Goal: Task Accomplishment & Management: Use online tool/utility

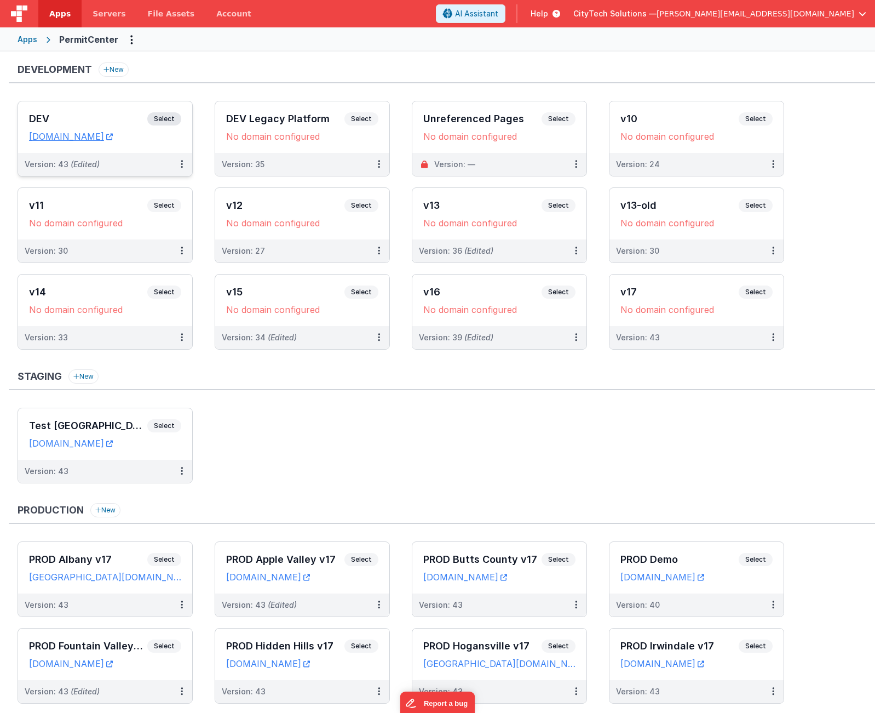
click at [166, 120] on span "Select" at bounding box center [164, 118] width 34 height 13
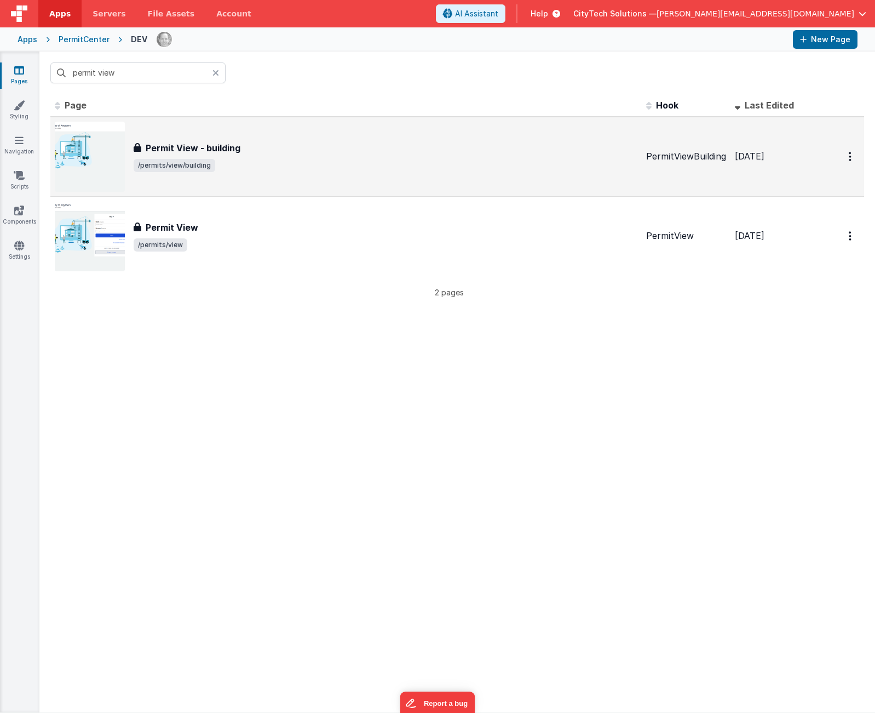
click at [250, 165] on span "/permits/view/building" at bounding box center [386, 165] width 504 height 13
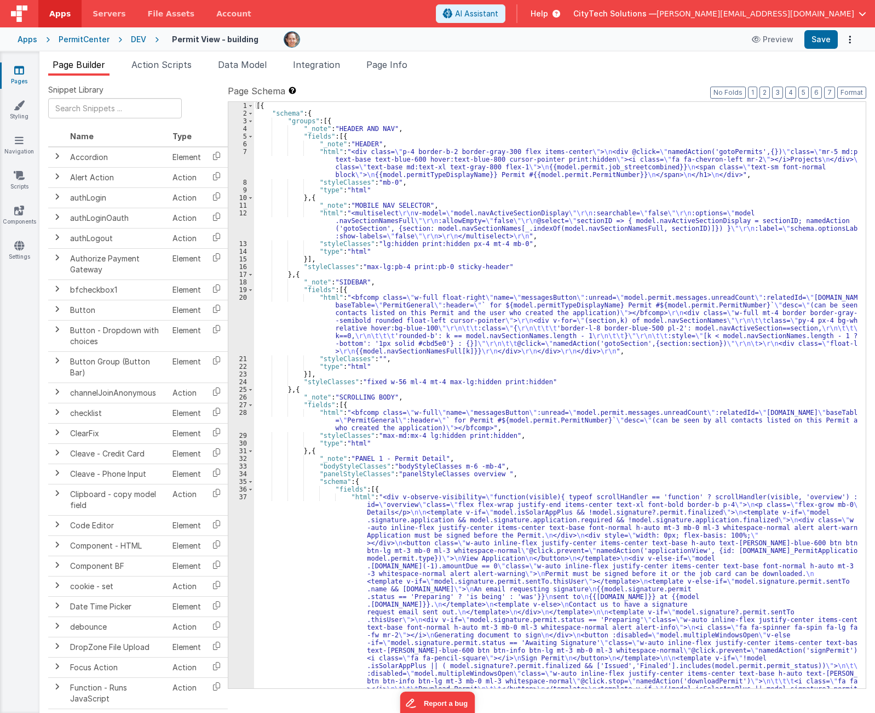
click at [754, 344] on div "[{ "schema" : { "groups" : [{ "_note" : "HEADER AND NAV" , "fields" : [{ "_note…" at bounding box center [556, 598] width 604 height 992
click at [401, 65] on span "Page Info" at bounding box center [386, 64] width 41 height 11
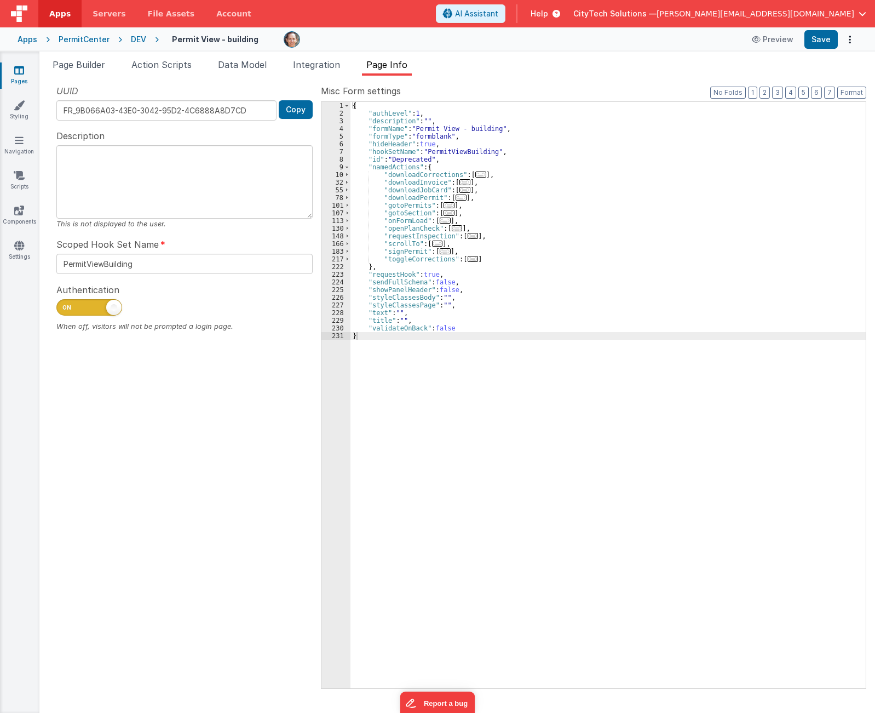
click at [408, 181] on div "{ "authLevel" : 1 , "description" : "" , "formName" : "Permit View - building" …" at bounding box center [608, 402] width 515 height 601
click at [415, 232] on div "{ "authLevel" : 1 , "description" : "" , "formName" : "Permit View - building" …" at bounding box center [608, 402] width 515 height 601
click at [415, 228] on div "{ "authLevel" : 1 , "description" : "" , "formName" : "Permit View - building" …" at bounding box center [608, 402] width 515 height 601
click at [454, 227] on span "..." at bounding box center [457, 228] width 11 height 6
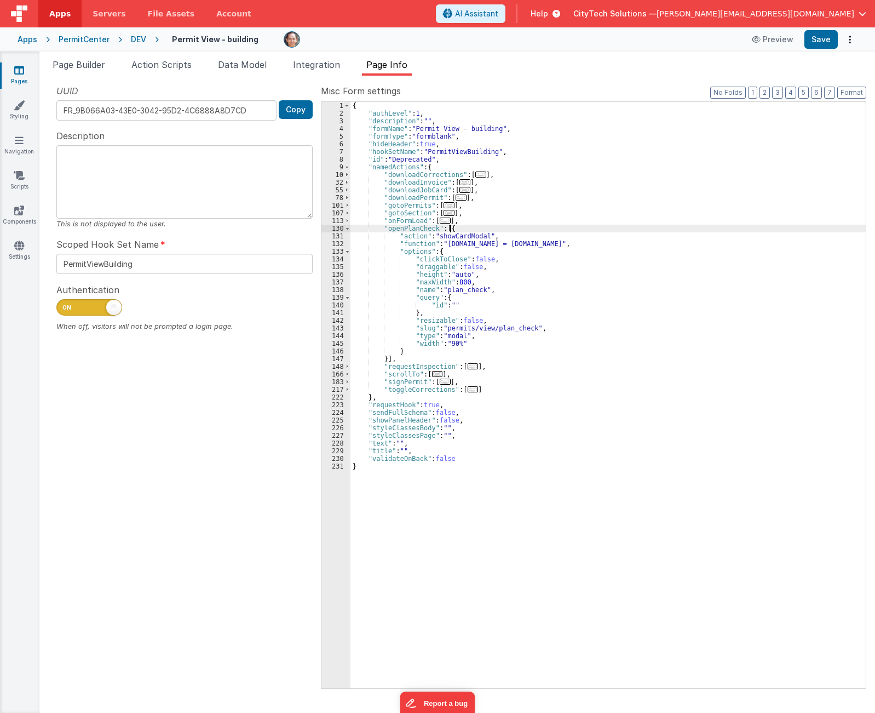
click at [481, 229] on div "{ "authLevel" : 1 , "description" : "" , "formName" : "Permit View - building" …" at bounding box center [608, 402] width 515 height 601
click at [479, 245] on div "{ "authLevel" : 1 , "description" : "" , "formName" : "Permit View - building" …" at bounding box center [608, 402] width 515 height 601
click at [501, 241] on div "{ "authLevel" : 1 , "description" : "" , "formName" : "Permit View - building" …" at bounding box center [608, 402] width 515 height 601
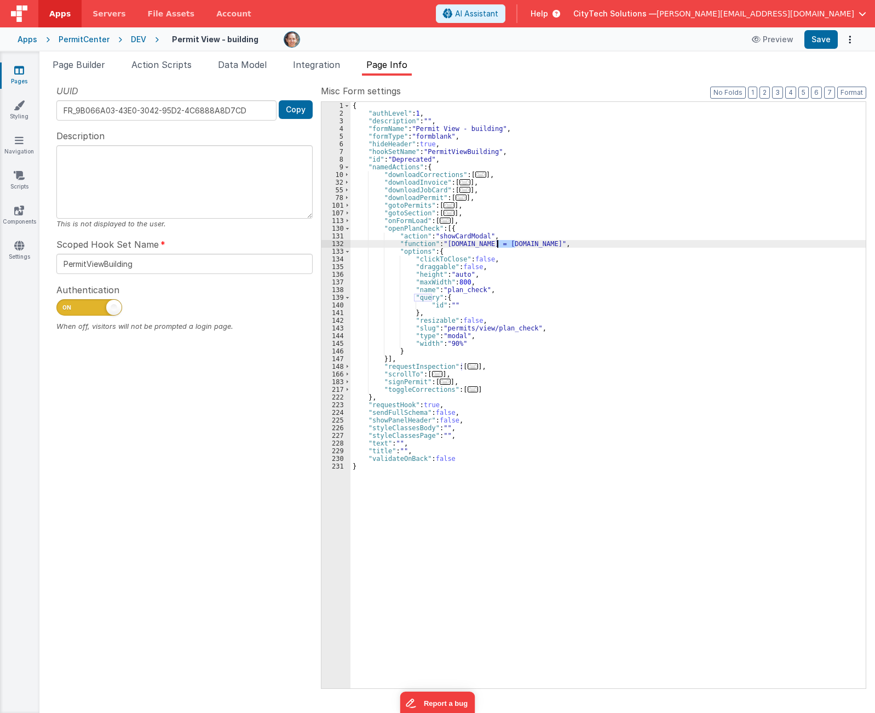
click at [522, 243] on div "{ "authLevel" : 1 , "description" : "" , "formName" : "Permit View - building" …" at bounding box center [608, 402] width 515 height 601
drag, startPoint x: 522, startPoint y: 243, endPoint x: 591, endPoint y: 235, distance: 69.4
click at [591, 235] on div "{ "authLevel" : 1 , "description" : "" , "formName" : "Permit View - building" …" at bounding box center [608, 402] width 515 height 601
drag, startPoint x: 506, startPoint y: 233, endPoint x: 498, endPoint y: 231, distance: 8.0
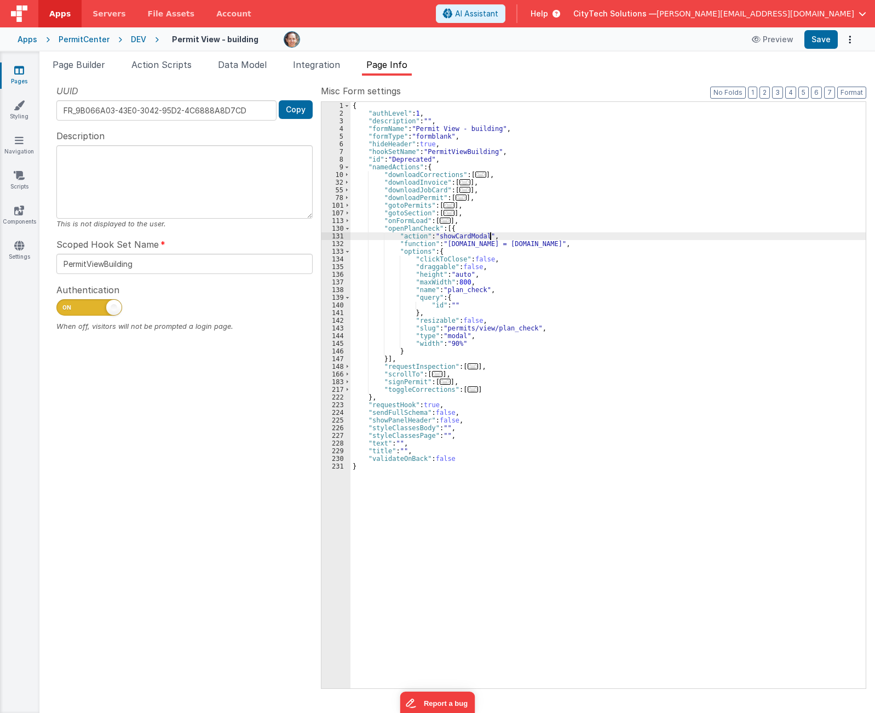
click at [506, 233] on div "{ "authLevel" : 1 , "description" : "" , "formName" : "Permit View - building" …" at bounding box center [608, 402] width 515 height 601
click at [73, 61] on span "Page Builder" at bounding box center [79, 64] width 53 height 11
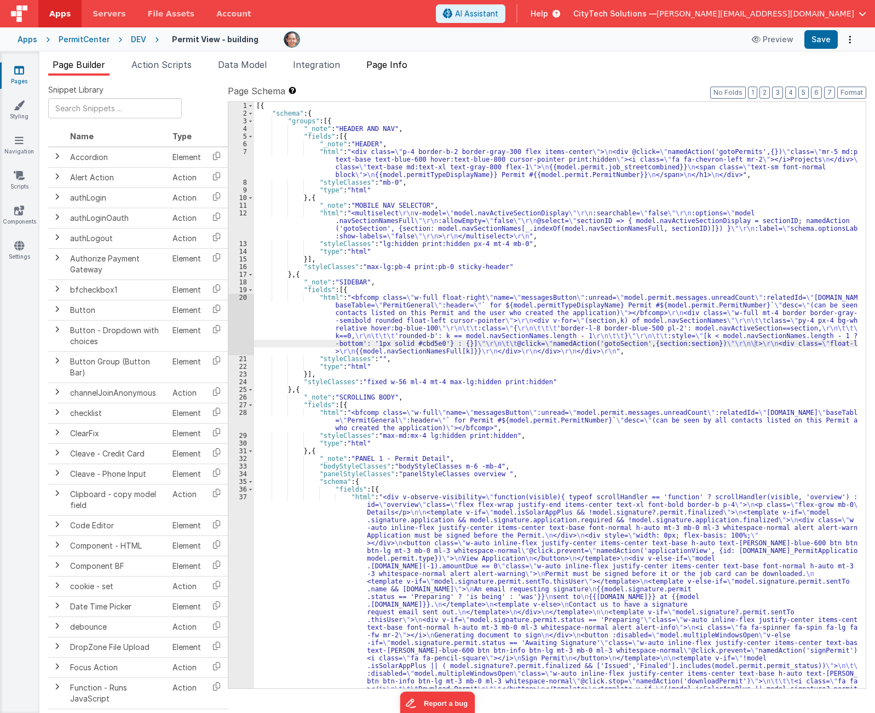
click at [393, 60] on span "Page Info" at bounding box center [386, 64] width 41 height 11
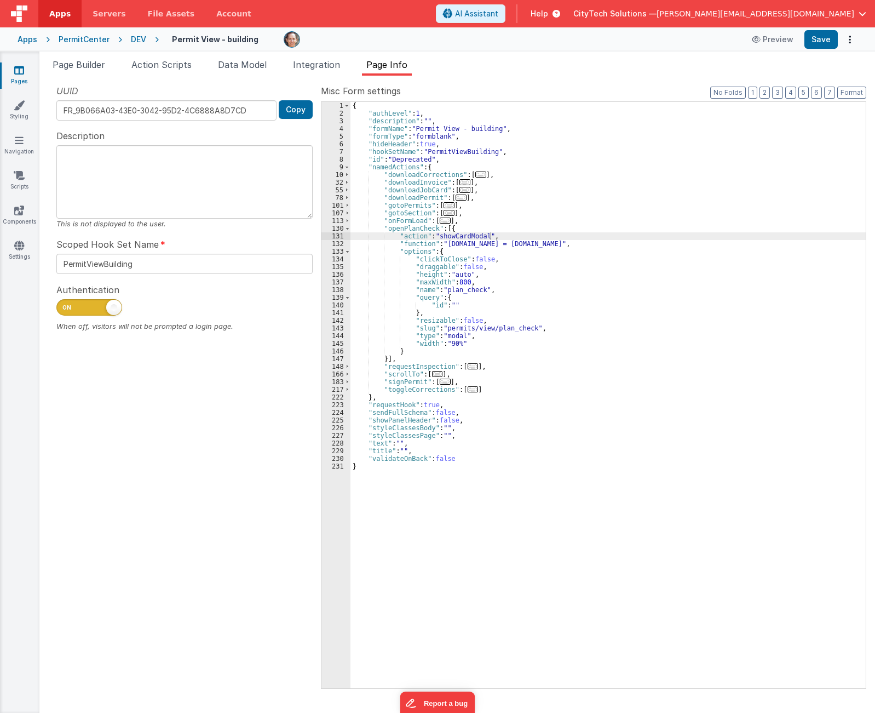
click at [406, 230] on div "{ "authLevel" : 1 , "description" : "" , "formName" : "Permit View - building" …" at bounding box center [608, 402] width 515 height 601
click at [76, 57] on div "Page Builder Action Scripts Data Model Integration Page Info Snippet Library Na…" at bounding box center [457, 381] width 836 height 661
click at [77, 62] on span "Page Builder" at bounding box center [79, 64] width 53 height 11
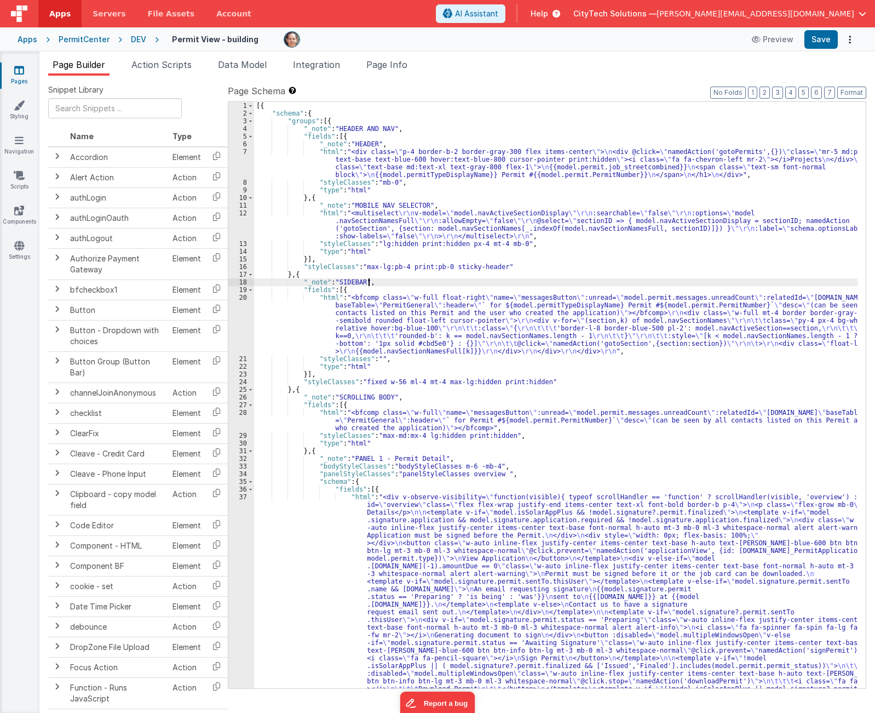
click at [509, 280] on div "[{ "schema" : { "groups" : [{ "_note" : "HEADER AND NAV" , "fields" : [{ "_note…" at bounding box center [556, 598] width 604 height 992
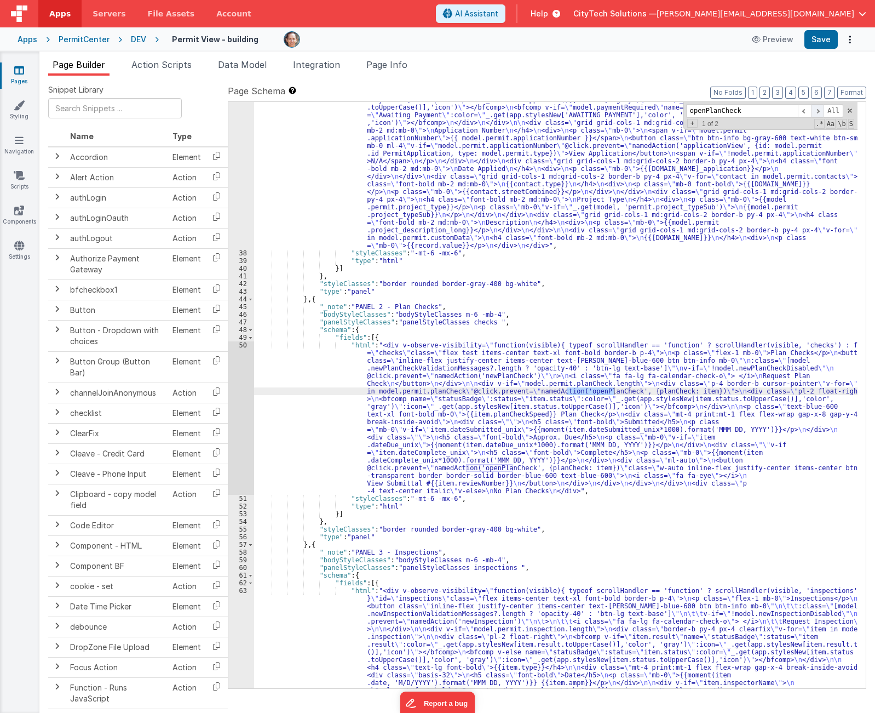
type input "openPlanCheck"
click at [819, 110] on span at bounding box center [817, 111] width 13 height 14
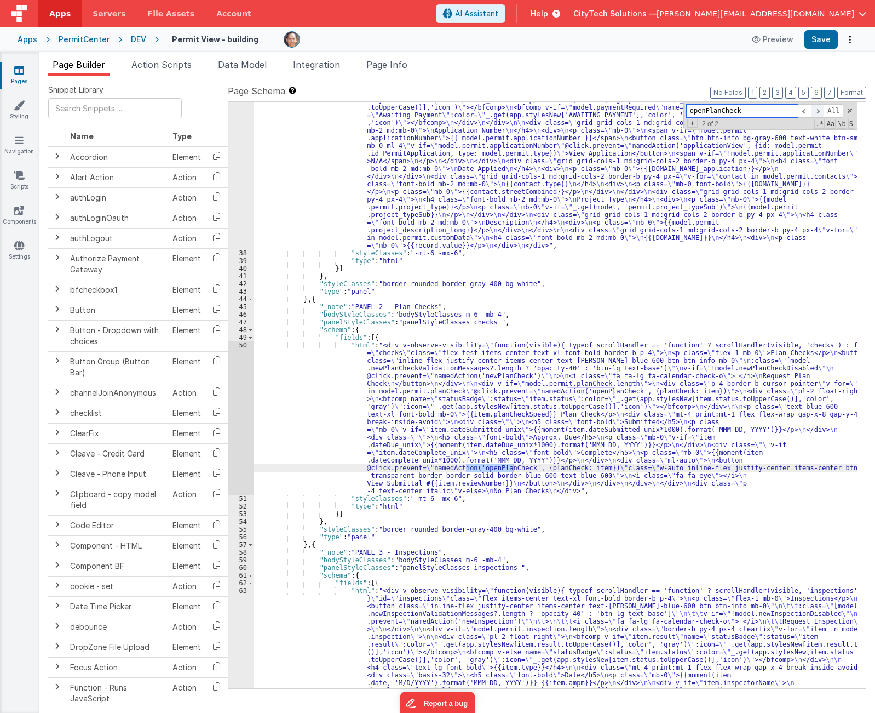
click at [819, 110] on span at bounding box center [817, 111] width 13 height 14
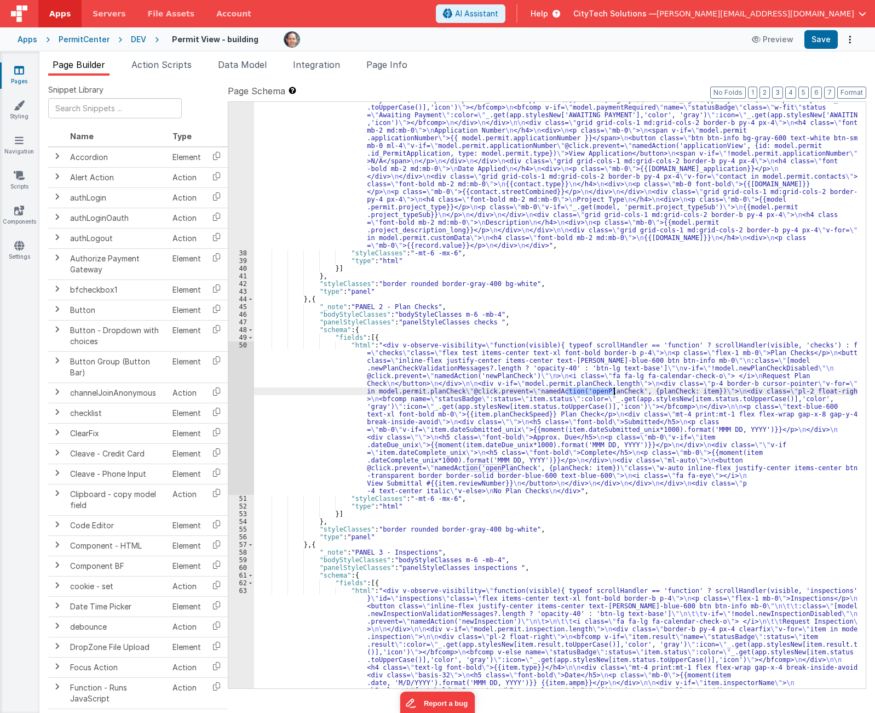
click at [476, 412] on div ""html" : "<div v-observe-visibility= \" function(visible){ typeof scrollHandler…" at bounding box center [556, 484] width 604 height 1268
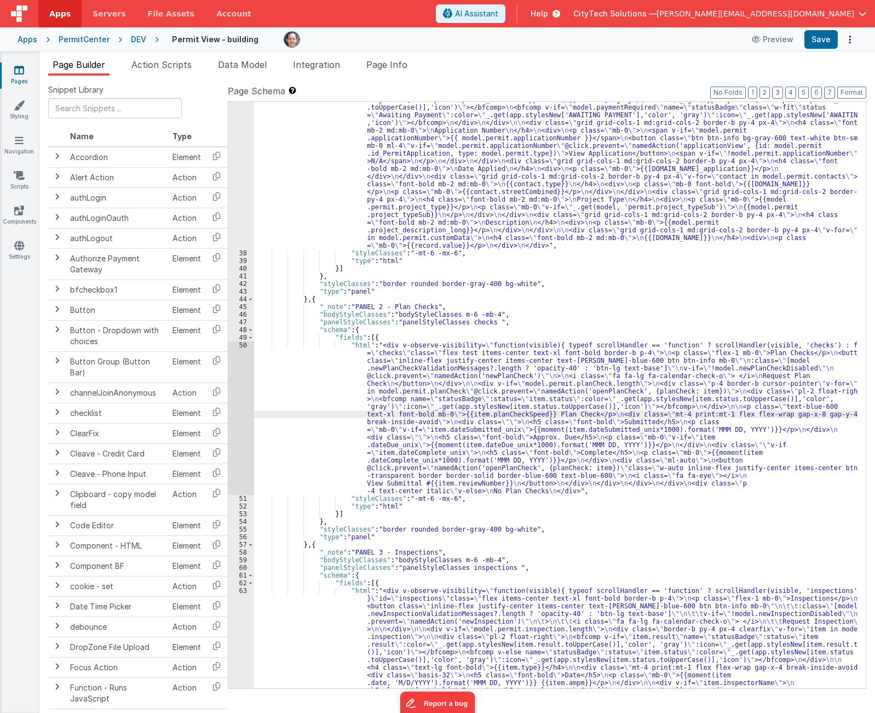
click at [245, 415] on div "50" at bounding box center [241, 417] width 26 height 153
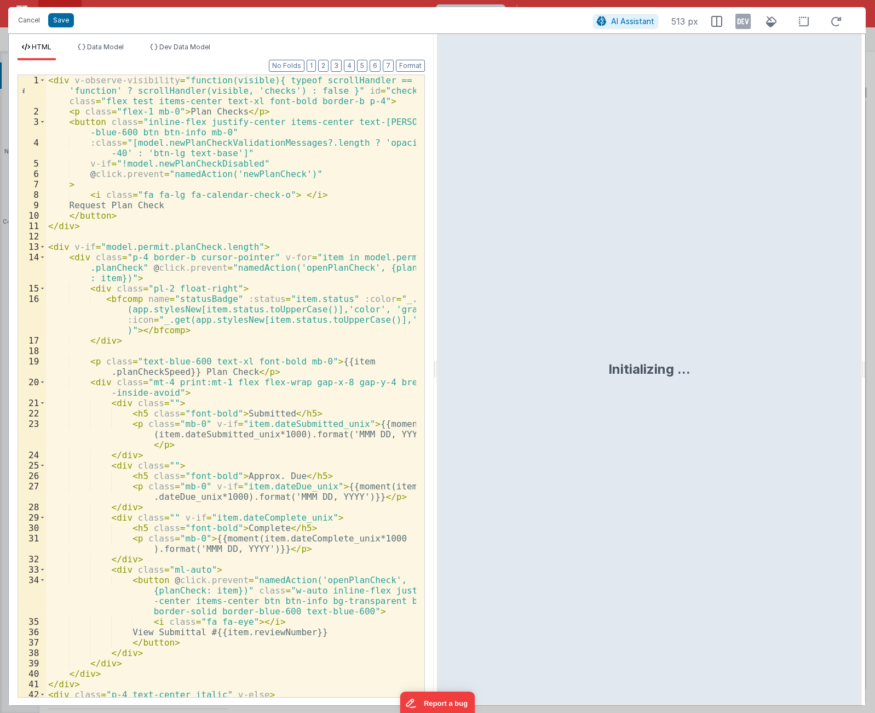
click at [335, 87] on div "< div v-observe-visibility = "function(visible){ typeof scrollHandler == 'funct…" at bounding box center [231, 406] width 370 height 663
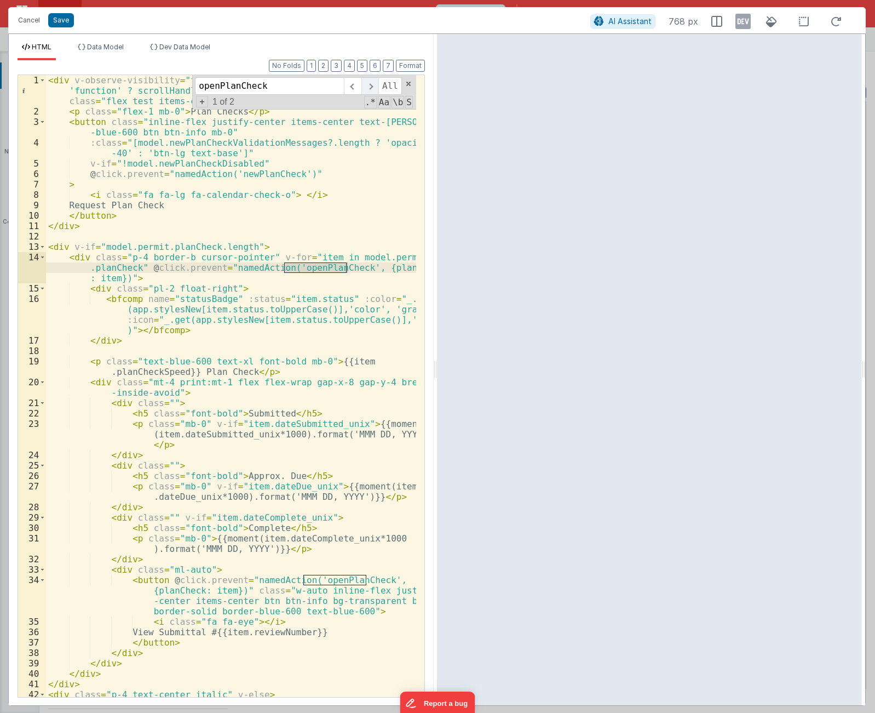
type input "openPlanCheck"
click at [369, 88] on span at bounding box center [369, 86] width 17 height 18
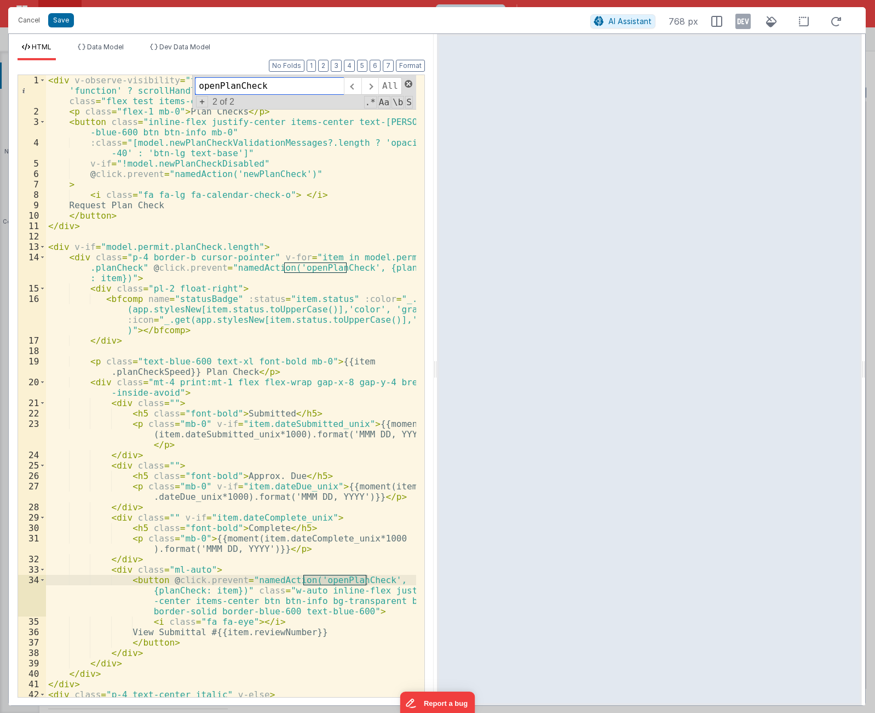
click at [407, 83] on span at bounding box center [409, 84] width 8 height 8
click at [263, 272] on div "< div v-observe-visibility = "function(visible){ typeof scrollHandler == 'funct…" at bounding box center [231, 406] width 370 height 663
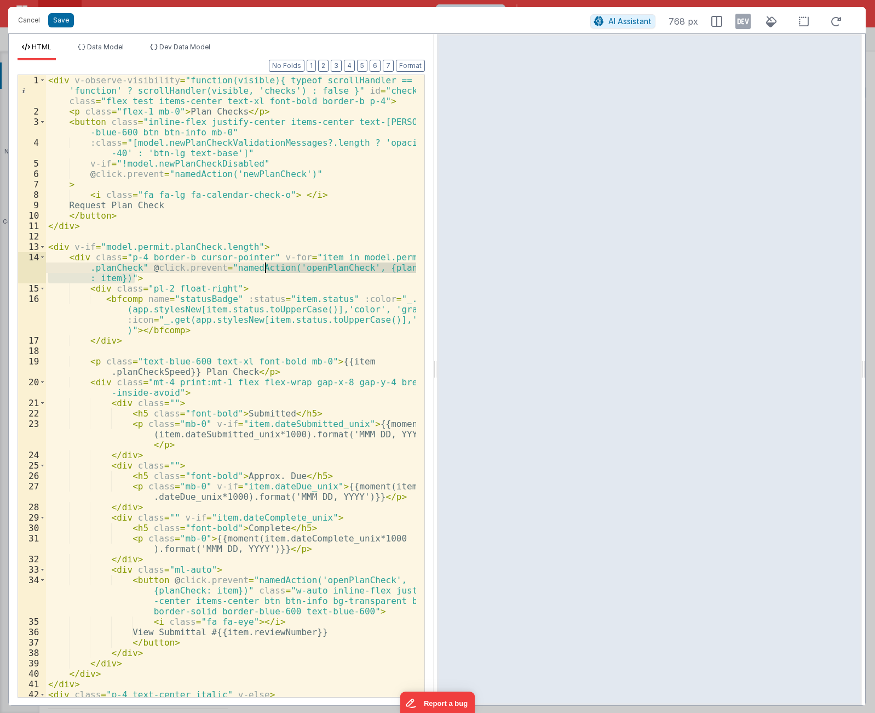
click at [263, 272] on div "< div v-observe-visibility = "function(visible){ typeof scrollHandler == 'funct…" at bounding box center [231, 406] width 370 height 663
click at [378, 270] on div "< div v-observe-visibility = "function(visible){ typeof scrollHandler == 'funct…" at bounding box center [231, 406] width 370 height 663
click at [311, 268] on div "< div v-observe-visibility = "function(visible){ typeof scrollHandler == 'funct…" at bounding box center [231, 406] width 370 height 663
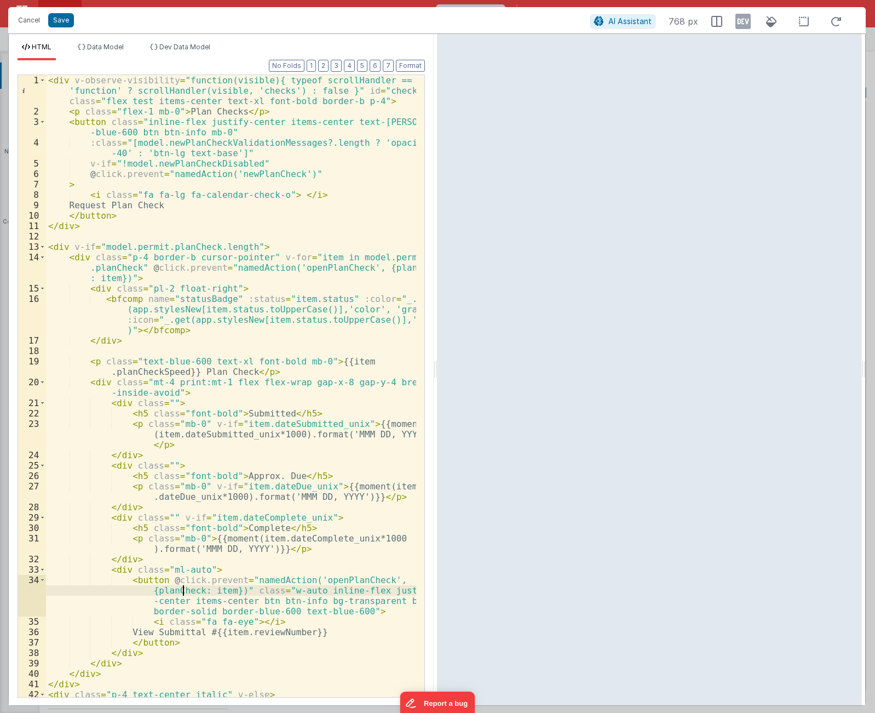
click at [182, 591] on div "< div v-observe-visibility = "function(visible){ typeof scrollHandler == 'funct…" at bounding box center [231, 406] width 370 height 663
drag, startPoint x: 231, startPoint y: 591, endPoint x: 243, endPoint y: 580, distance: 16.7
click at [243, 580] on div "< div v-observe-visibility = "function(visible){ typeof scrollHandler == 'funct…" at bounding box center [231, 406] width 370 height 663
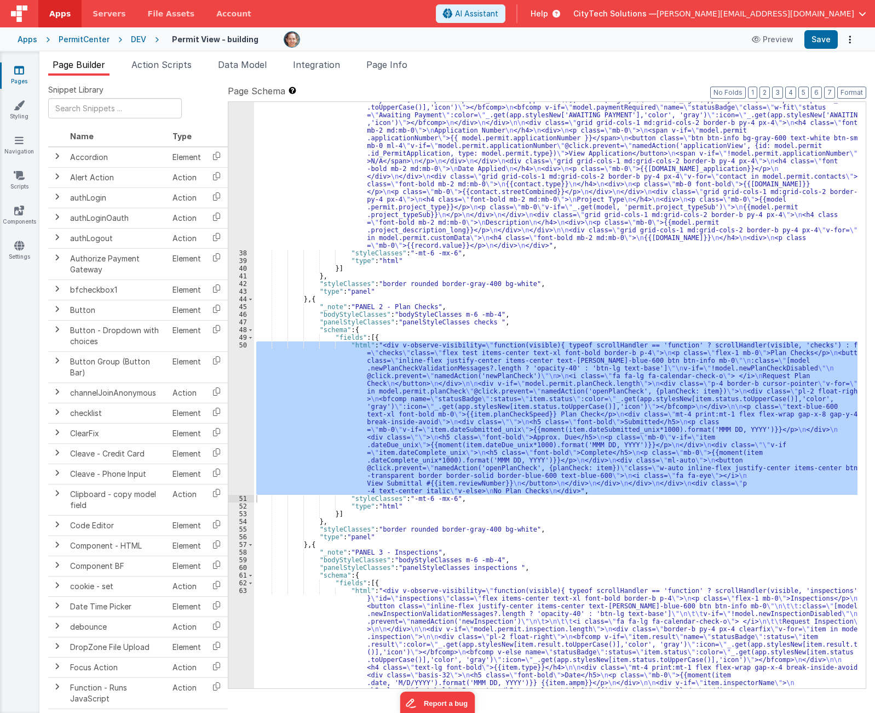
click at [780, 464] on div ""html" : "<div v-observe-visibility= \" function(visible){ typeof scrollHandler…" at bounding box center [556, 395] width 604 height 586
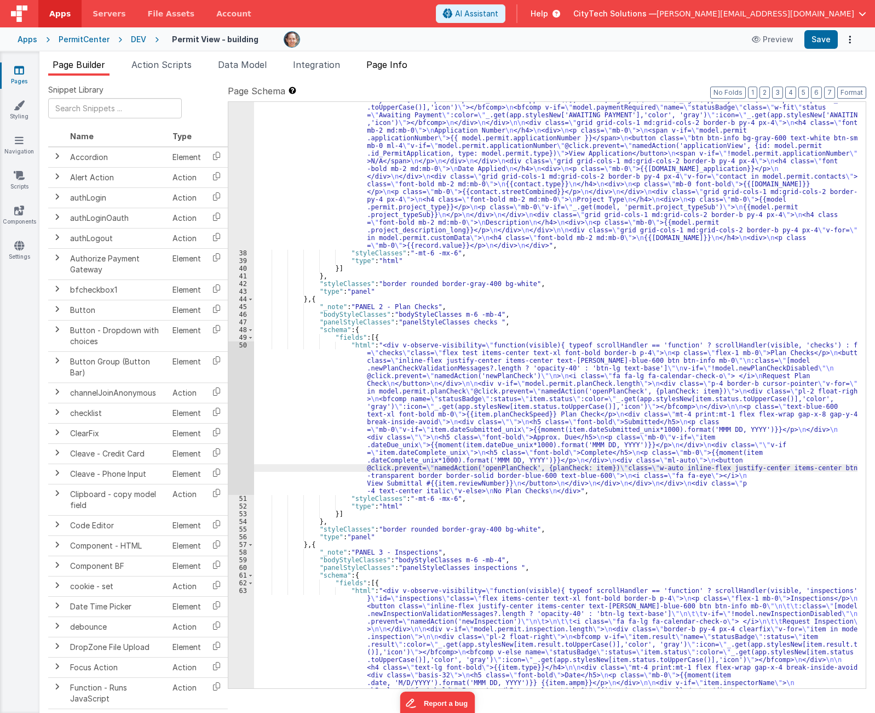
click at [400, 59] on span "Page Info" at bounding box center [386, 64] width 41 height 11
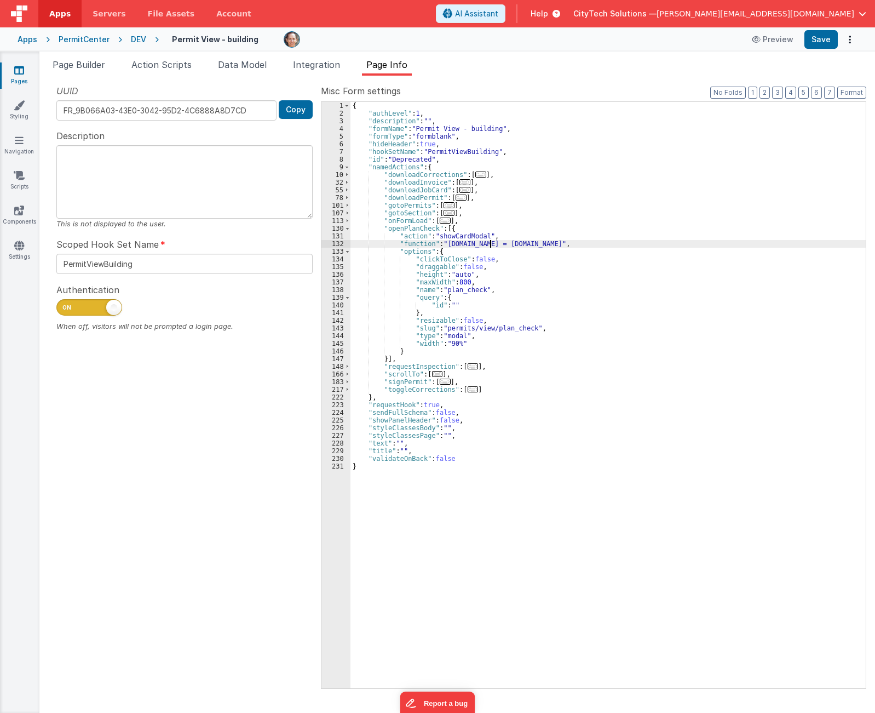
click at [489, 245] on div "{ "authLevel" : 1 , "description" : "" , "formName" : "Permit View - building" …" at bounding box center [608, 402] width 515 height 601
click at [454, 256] on div "{ "authLevel" : 1 , "description" : "" , "formName" : "Permit View - building" …" at bounding box center [608, 402] width 515 height 601
click at [452, 249] on div "{ "authLevel" : 1 , "description" : "" , "formName" : "Permit View - building" …" at bounding box center [608, 402] width 515 height 601
click at [453, 239] on div "{ "authLevel" : 1 , "description" : "" , "formName" : "Permit View - building" …" at bounding box center [608, 402] width 515 height 601
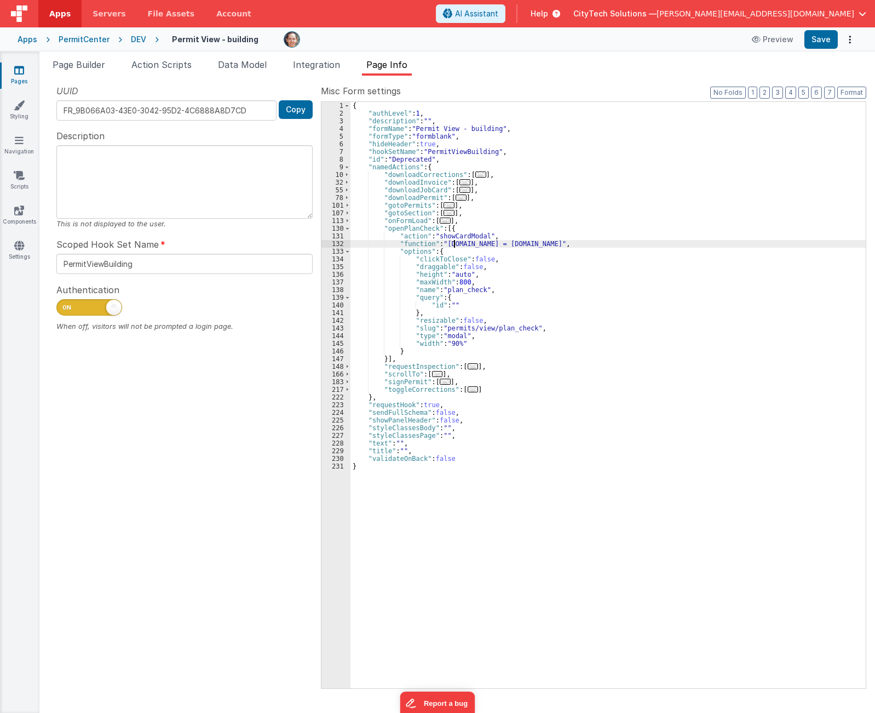
click at [453, 246] on div "{ "authLevel" : 1 , "description" : "" , "formName" : "Permit View - building" …" at bounding box center [608, 402] width 515 height 601
click at [480, 242] on div "{ "authLevel" : 1 , "description" : "" , "formName" : "Permit View - building" …" at bounding box center [608, 402] width 515 height 601
click at [506, 244] on div "{ "authLevel" : 1 , "description" : "" , "formName" : "Permit View - building" …" at bounding box center [608, 402] width 515 height 601
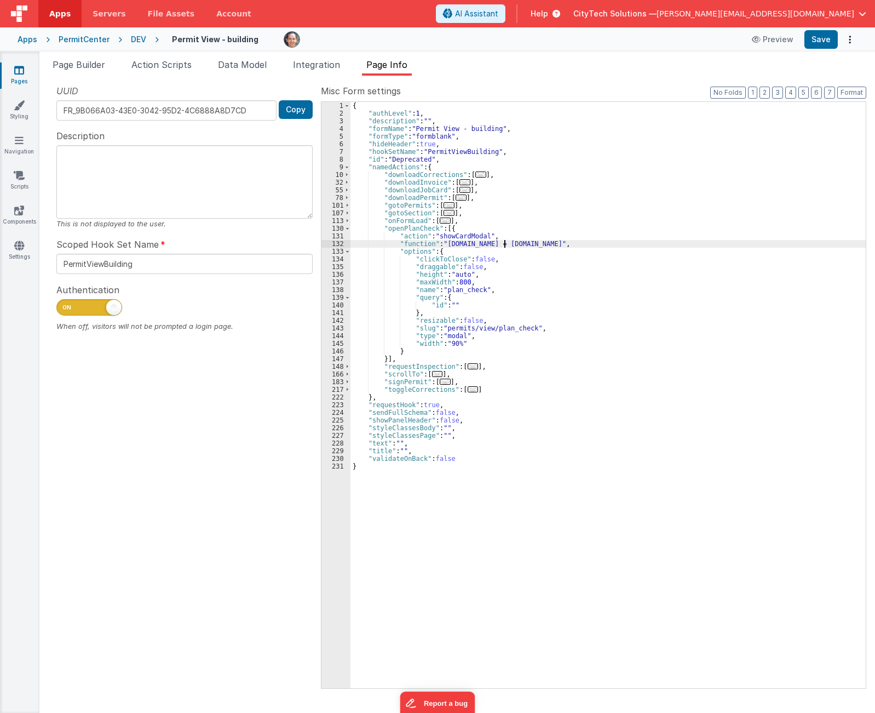
click at [506, 244] on div "{ "authLevel" : 1 , "description" : "" , "formName" : "Permit View - building" …" at bounding box center [608, 402] width 515 height 601
drag, startPoint x: 537, startPoint y: 241, endPoint x: 635, endPoint y: 243, distance: 98.0
click at [635, 243] on div "{ "authLevel" : 1 , "description" : "" , "formName" : "Permit View - building" …" at bounding box center [608, 402] width 515 height 601
click at [849, 311] on div "{ "authLevel" : 1 , "description" : "" , "formName" : "Permit View - building" …" at bounding box center [608, 402] width 515 height 601
click at [481, 229] on div "{ "authLevel" : 1 , "description" : "" , "formName" : "Permit View - building" …" at bounding box center [608, 402] width 515 height 601
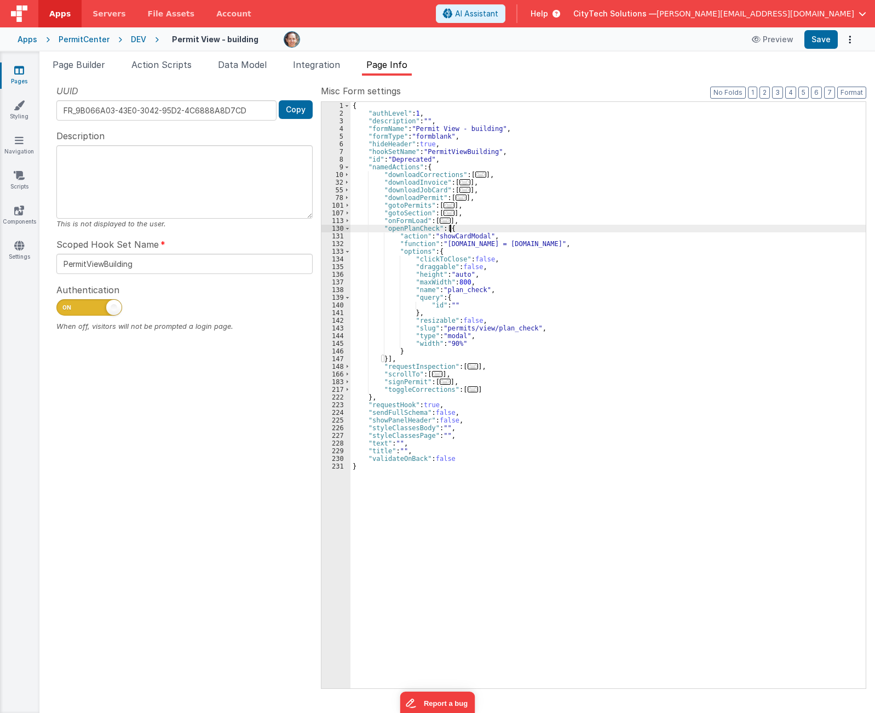
click at [462, 244] on div "{ "authLevel" : 1 , "description" : "" , "formName" : "Permit View - building" …" at bounding box center [608, 402] width 515 height 601
click at [337, 243] on div "132" at bounding box center [335, 244] width 29 height 8
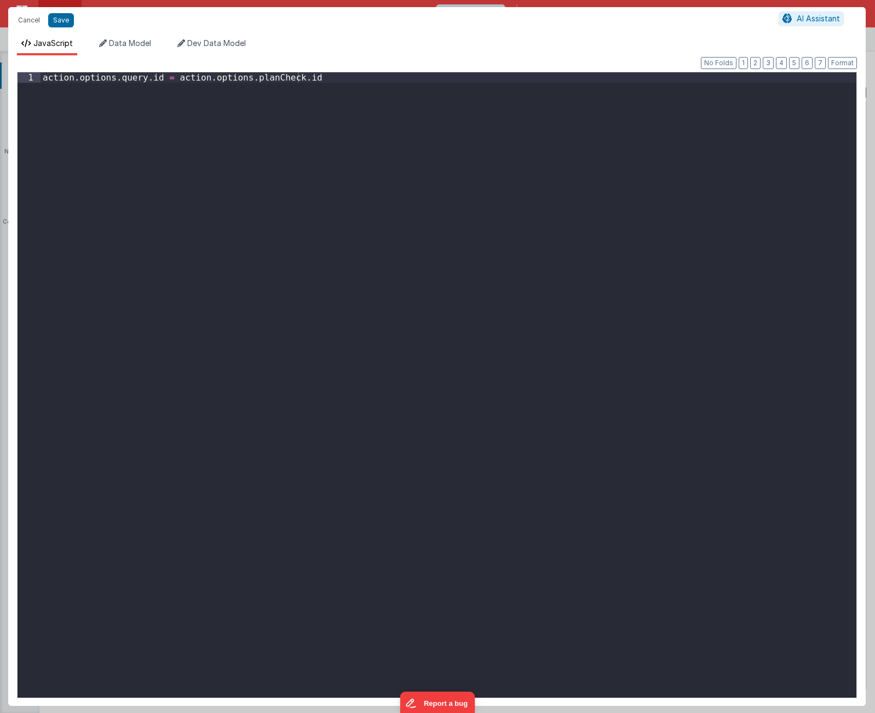
click at [685, 272] on div "action . options . query . id = action . options . planCheck . id" at bounding box center [449, 395] width 816 height 646
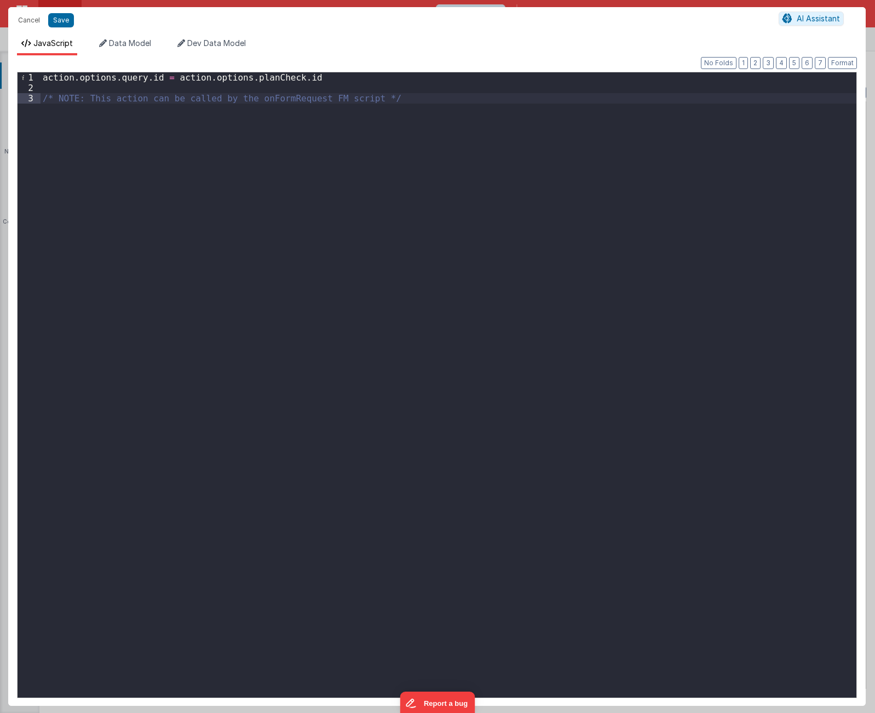
click at [221, 251] on div "action . options . query . id = action . options . planCheck . id /* NOTE: This…" at bounding box center [449, 395] width 816 height 646
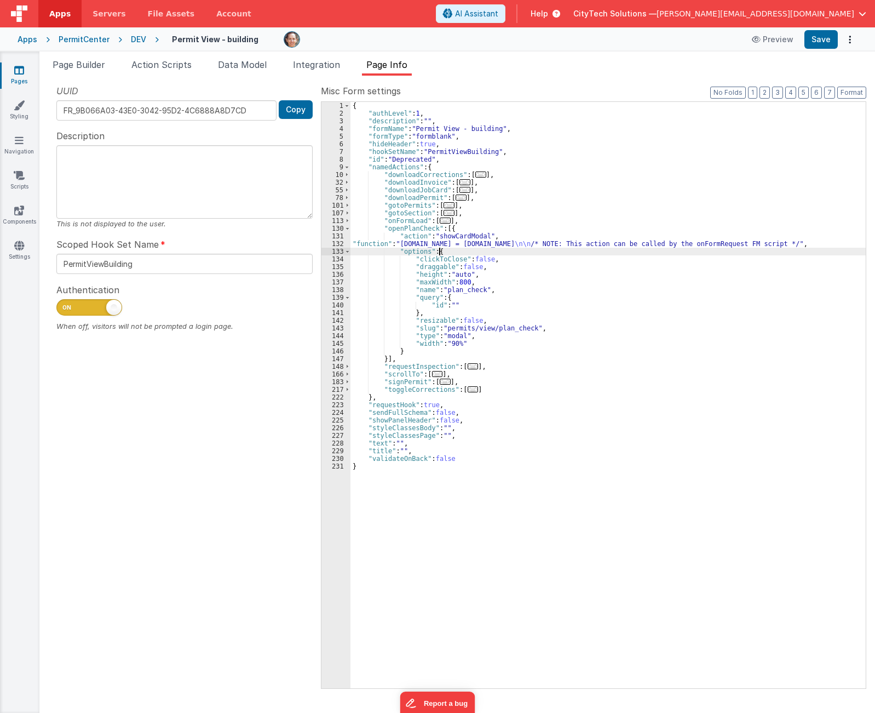
click at [484, 253] on div "{ "authLevel" : 1 , "description" : "" , "formName" : "Permit View - building" …" at bounding box center [608, 402] width 515 height 601
click at [757, 328] on div "{ "authLevel" : 1 , "description" : "" , "formName" : "Permit View - building" …" at bounding box center [608, 402] width 515 height 601
click at [556, 246] on div "{ "authLevel" : 1 , "description" : "" , "formName" : "Permit View - building" …" at bounding box center [608, 402] width 515 height 601
click at [695, 222] on div "{ "authLevel" : 1 , "description" : "" , "formName" : "Permit View - building" …" at bounding box center [608, 402] width 515 height 601
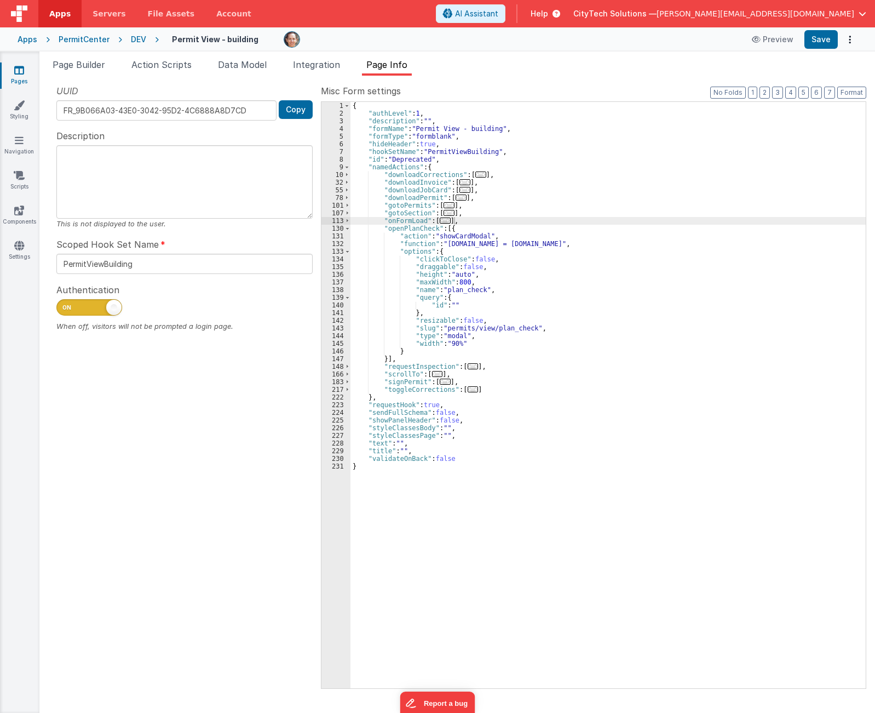
click at [712, 271] on div "{ "authLevel" : 1 , "description" : "" , "formName" : "Permit View - building" …" at bounding box center [608, 402] width 515 height 601
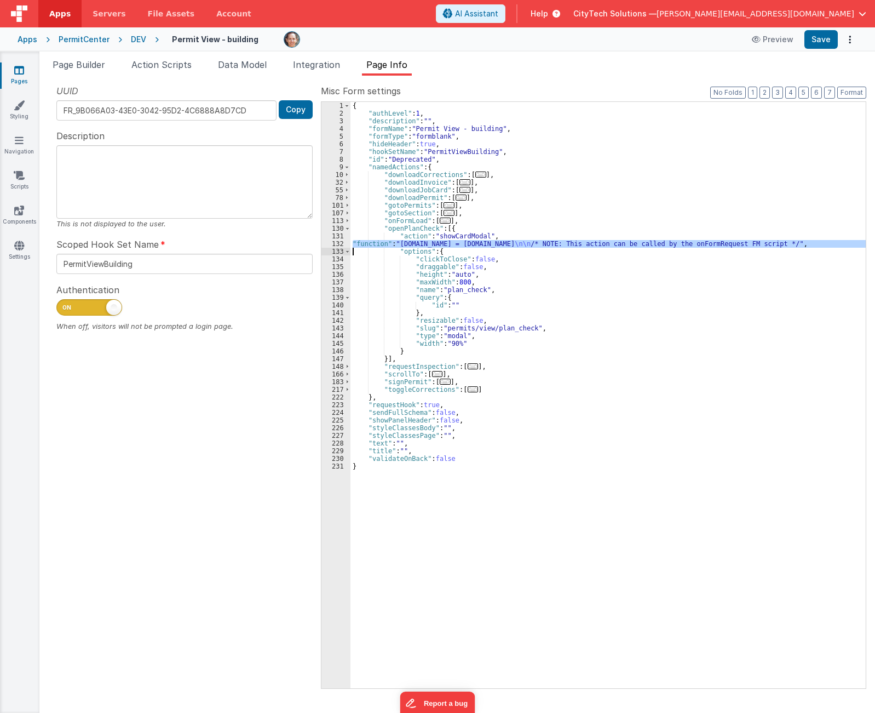
click at [651, 273] on div "{ "authLevel" : 1 , "description" : "" , "formName" : "Permit View - building" …" at bounding box center [608, 402] width 515 height 601
